Goal: Check status: Check status

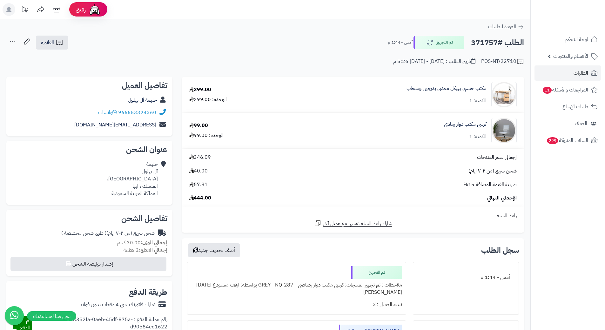
click at [567, 74] on link "الطلبات" at bounding box center [567, 72] width 67 height 15
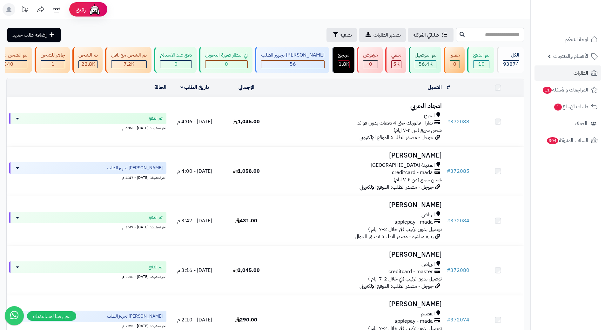
drag, startPoint x: 0, startPoint y: 0, endPoint x: 497, endPoint y: 40, distance: 498.8
click at [497, 40] on input "text" at bounding box center [490, 35] width 68 height 14
type input "******"
